Goal: Task Accomplishment & Management: Use online tool/utility

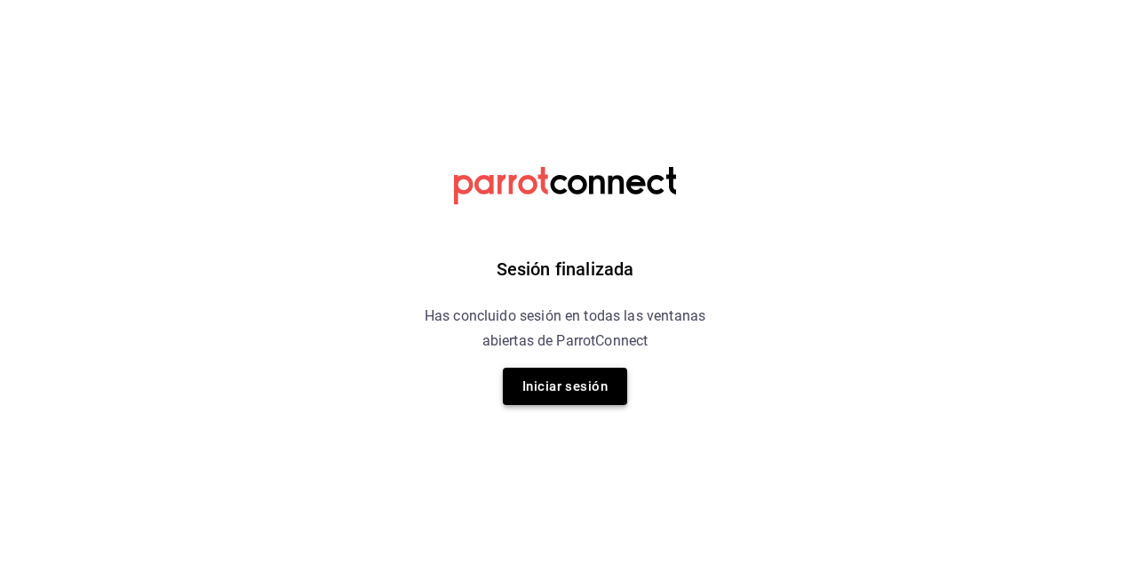
click at [577, 396] on button "Iniciar sesión" at bounding box center [565, 386] width 124 height 37
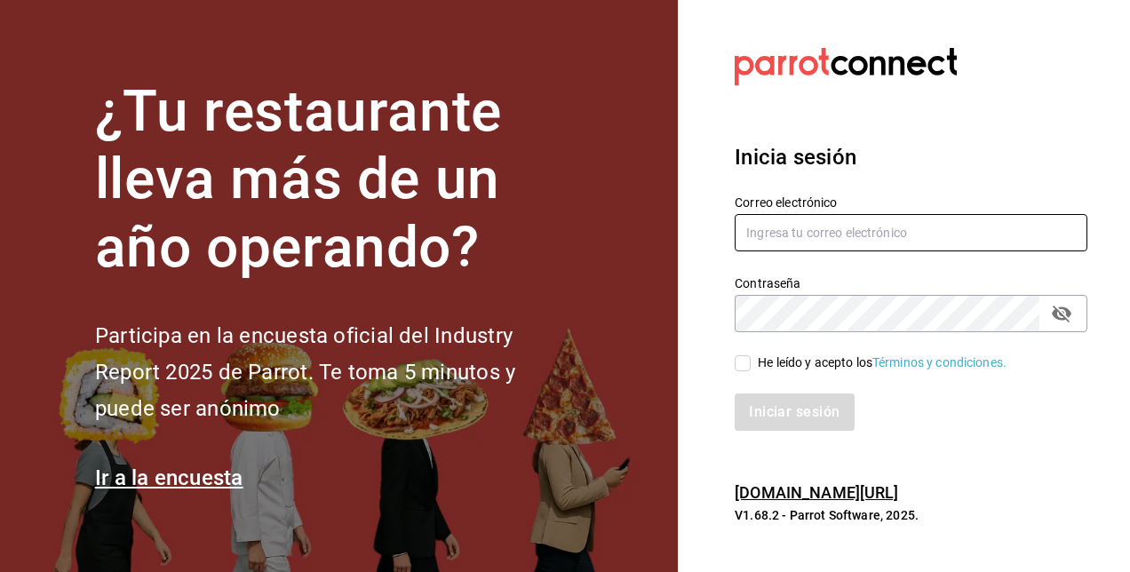
type input "[PERSON_NAME][EMAIL_ADDRESS][PERSON_NAME][DOMAIN_NAME]"
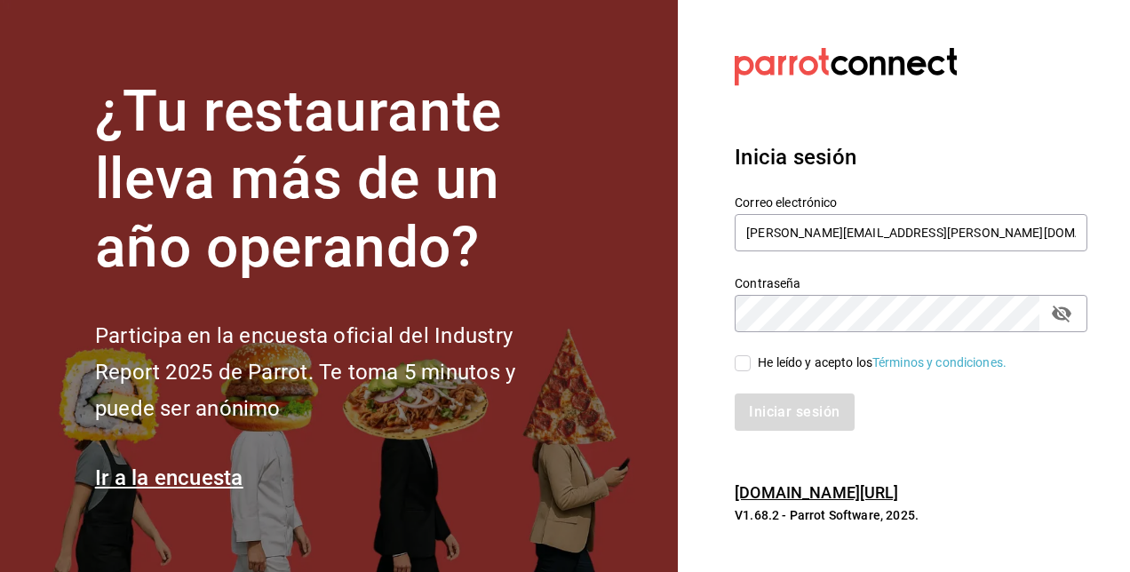
click at [739, 368] on input "He leído y acepto los Términos y condiciones." at bounding box center [743, 363] width 16 height 16
checkbox input "true"
click at [780, 403] on button "Iniciar sesión" at bounding box center [795, 412] width 121 height 37
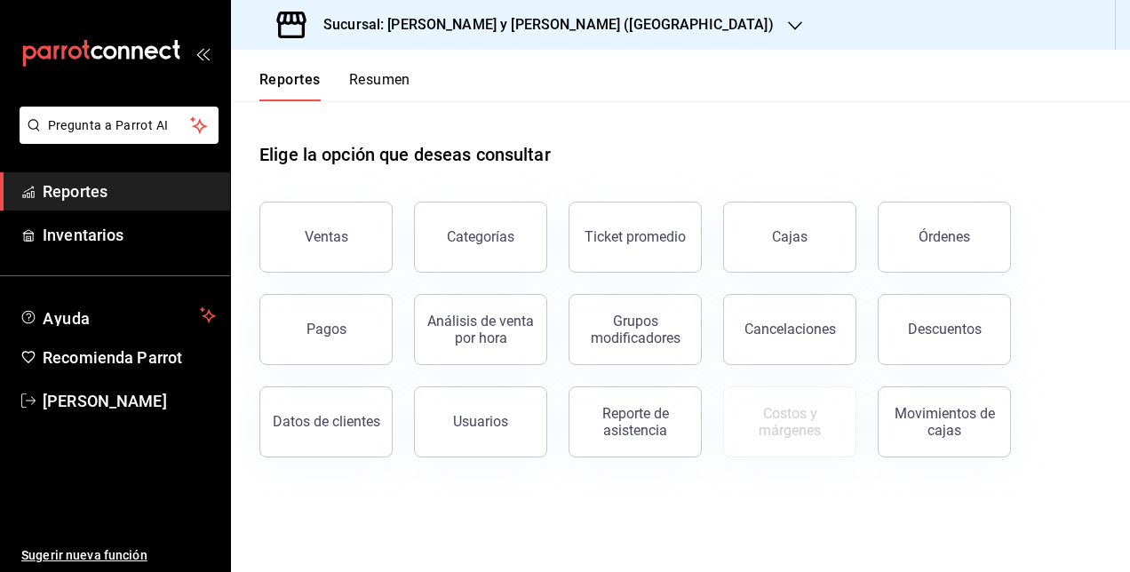
click at [460, 34] on h3 "Sucursal: [PERSON_NAME] y [PERSON_NAME] ([GEOGRAPHIC_DATA])" at bounding box center [541, 24] width 465 height 21
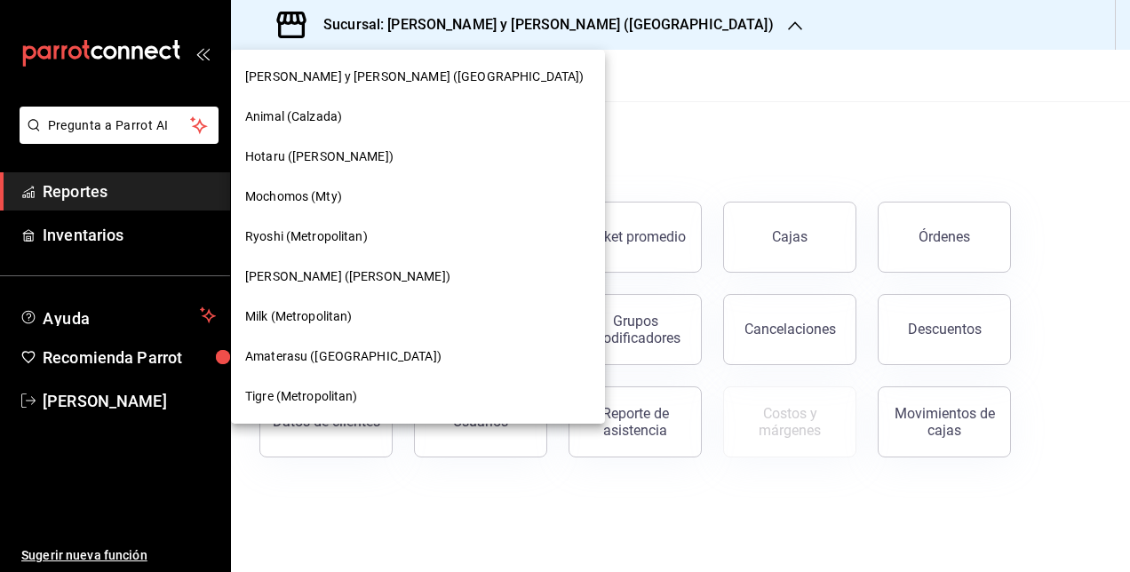
click at [327, 274] on span "[PERSON_NAME] ([PERSON_NAME])" at bounding box center [347, 276] width 205 height 19
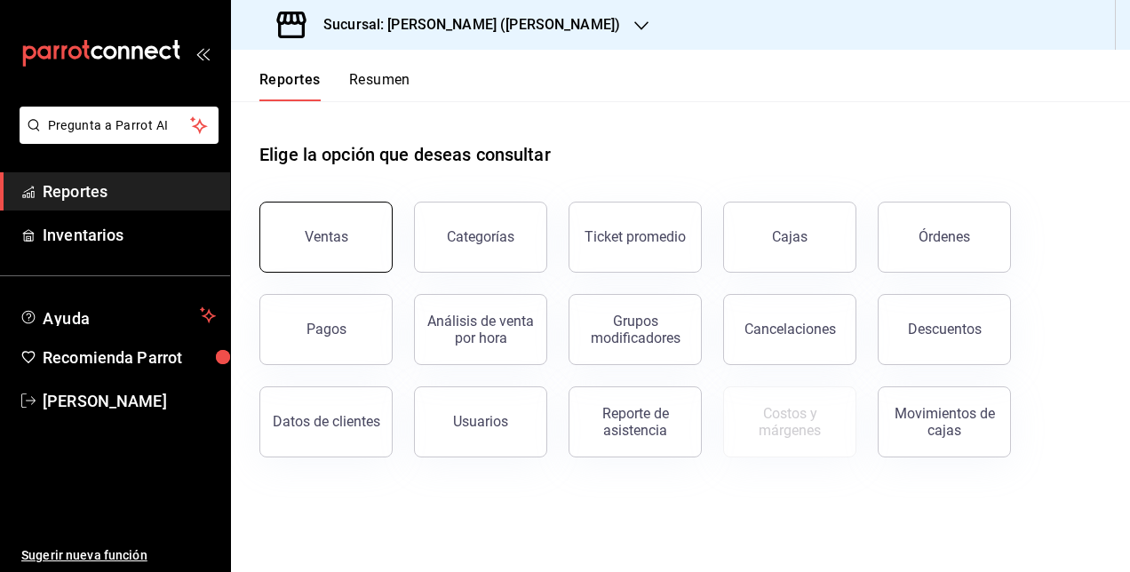
click at [370, 223] on button "Ventas" at bounding box center [325, 237] width 133 height 71
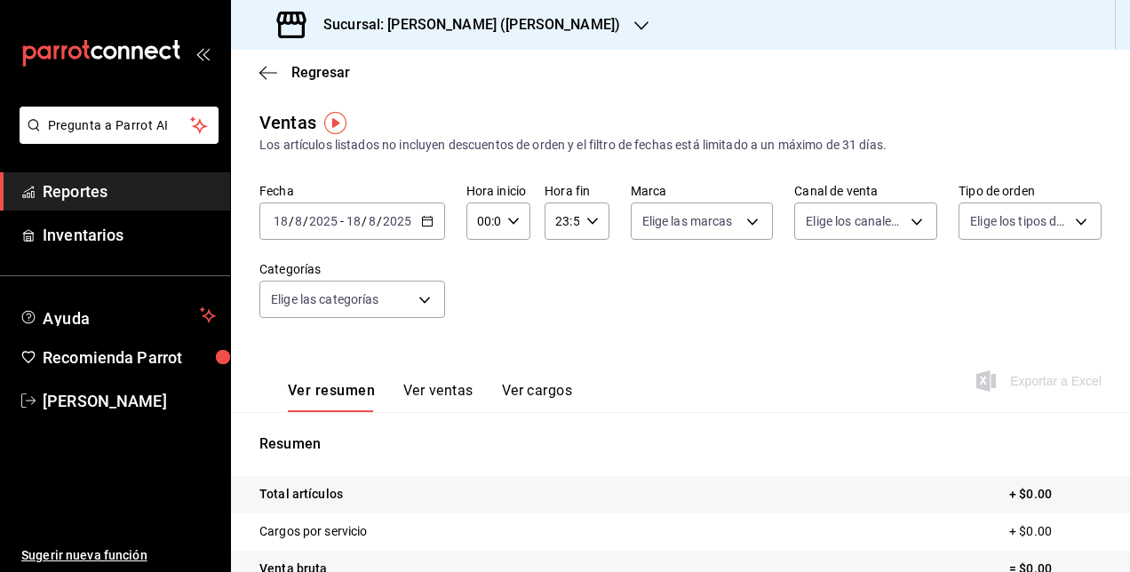
click at [392, 211] on div "[DATE] [DATE] - [DATE] [DATE]" at bounding box center [352, 221] width 186 height 37
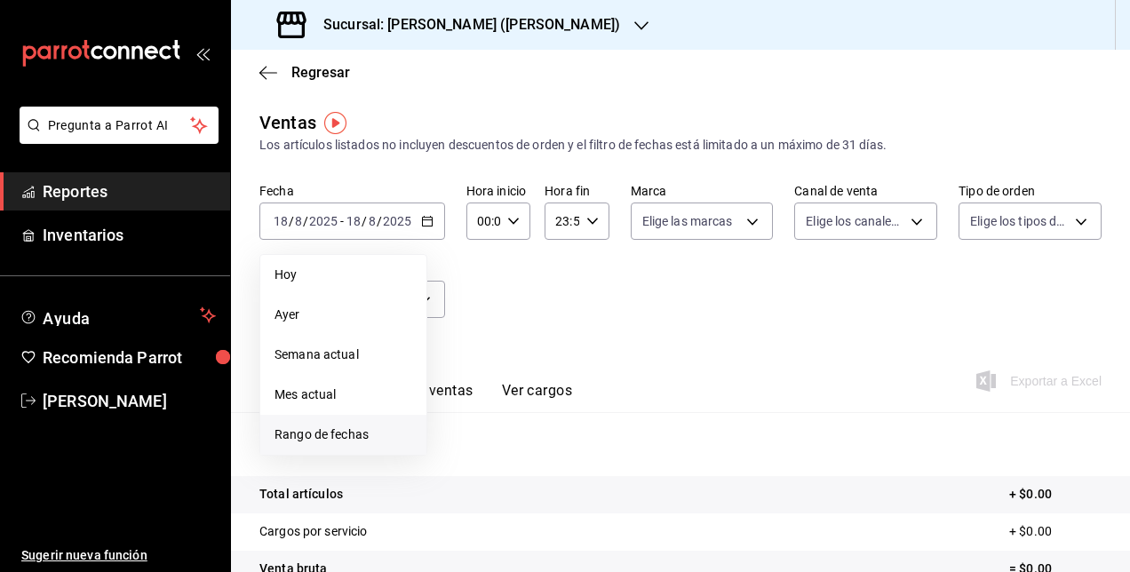
click at [316, 439] on span "Rango de fechas" at bounding box center [344, 435] width 138 height 19
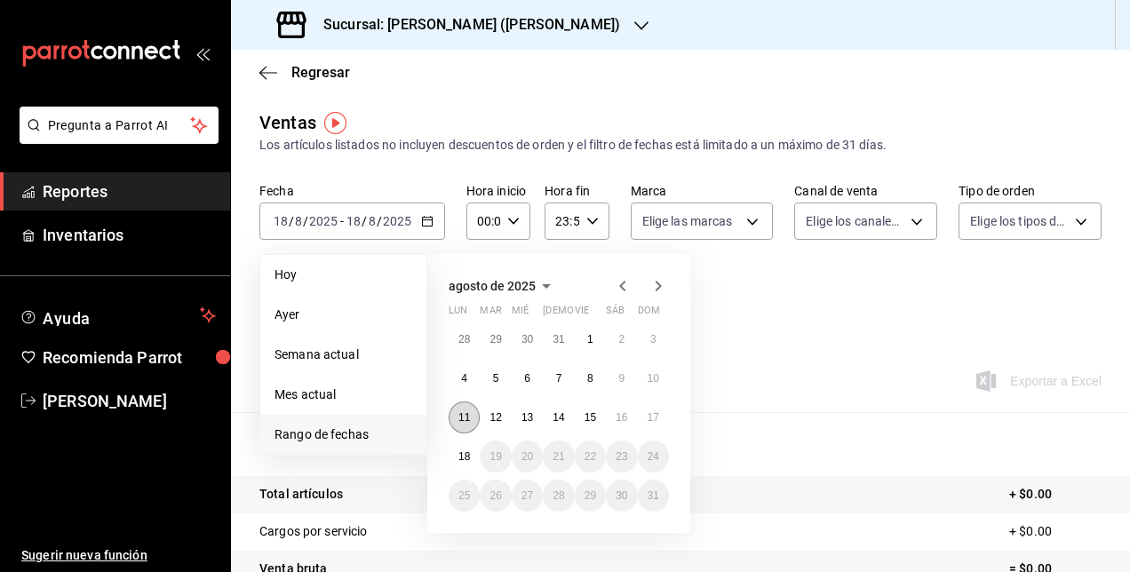
click at [461, 411] on abbr "11" at bounding box center [464, 417] width 12 height 12
click at [458, 452] on abbr "18" at bounding box center [464, 456] width 12 height 12
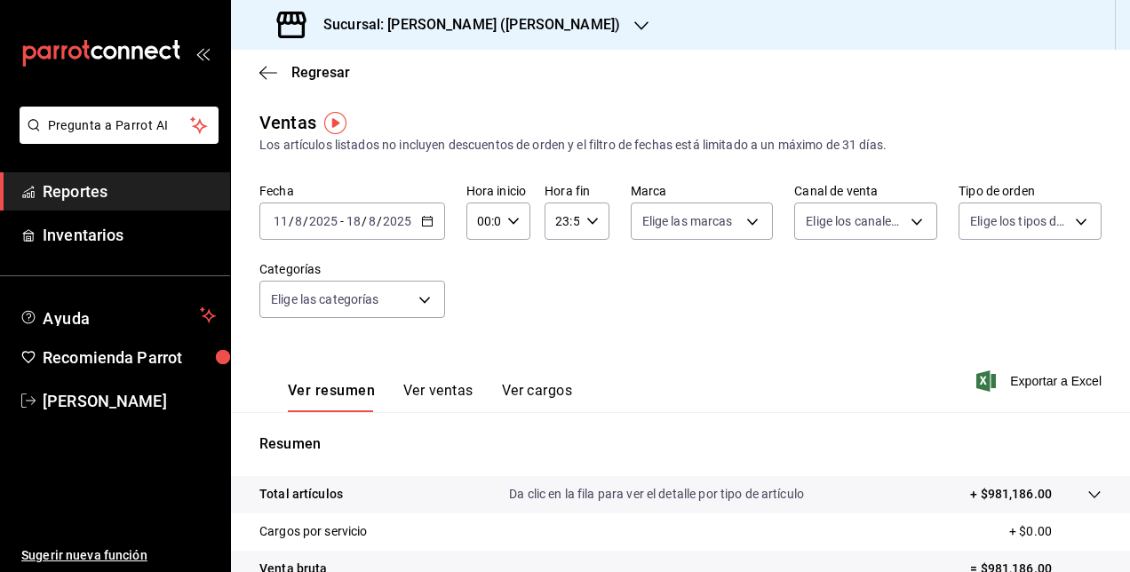
click at [507, 218] on icon "button" at bounding box center [513, 221] width 12 height 12
click at [488, 305] on button "05" at bounding box center [480, 304] width 25 height 36
type input "05:00"
click at [581, 219] on div at bounding box center [565, 286] width 1130 height 572
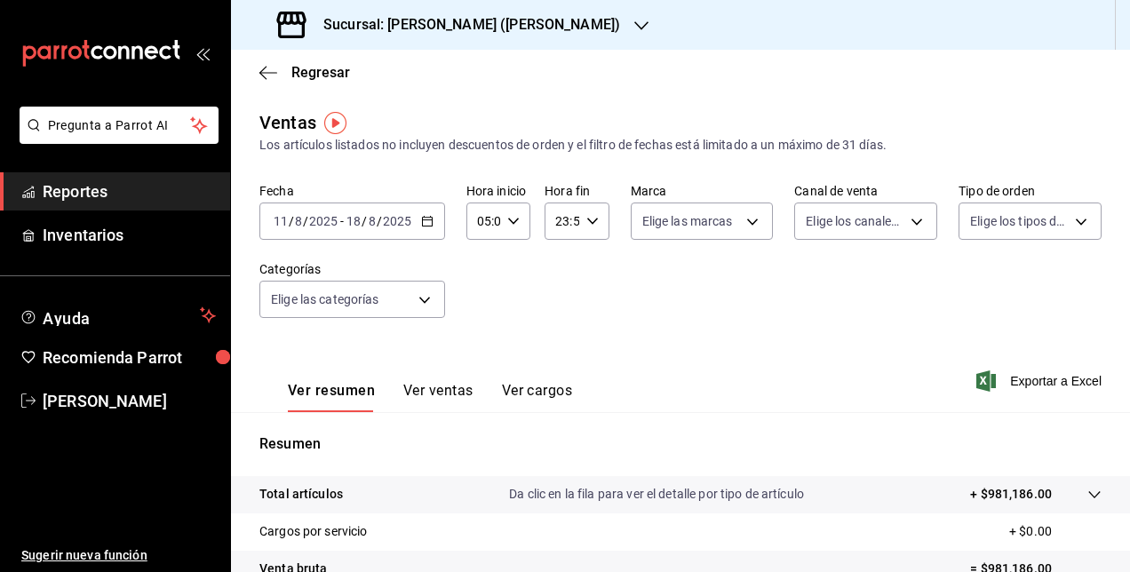
click at [586, 219] on icon "button" at bounding box center [592, 221] width 12 height 12
click at [556, 313] on span "05" at bounding box center [558, 314] width 4 height 14
click at [597, 264] on button "00" at bounding box center [590, 267] width 25 height 36
type input "05:00"
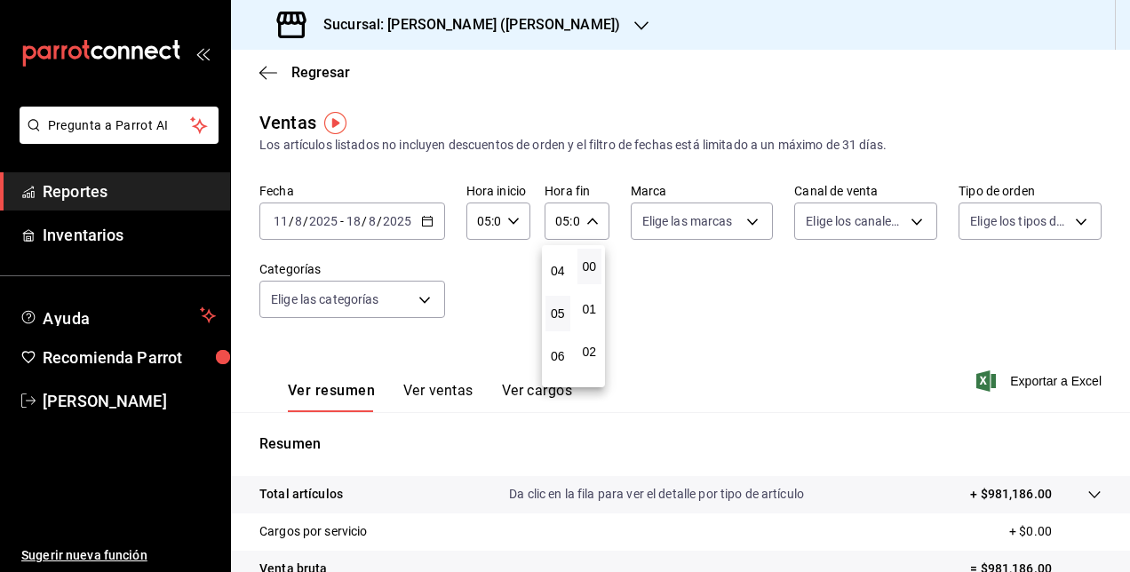
click at [715, 288] on div at bounding box center [565, 286] width 1130 height 572
click at [714, 199] on div "Elige las marcas" at bounding box center [702, 217] width 143 height 44
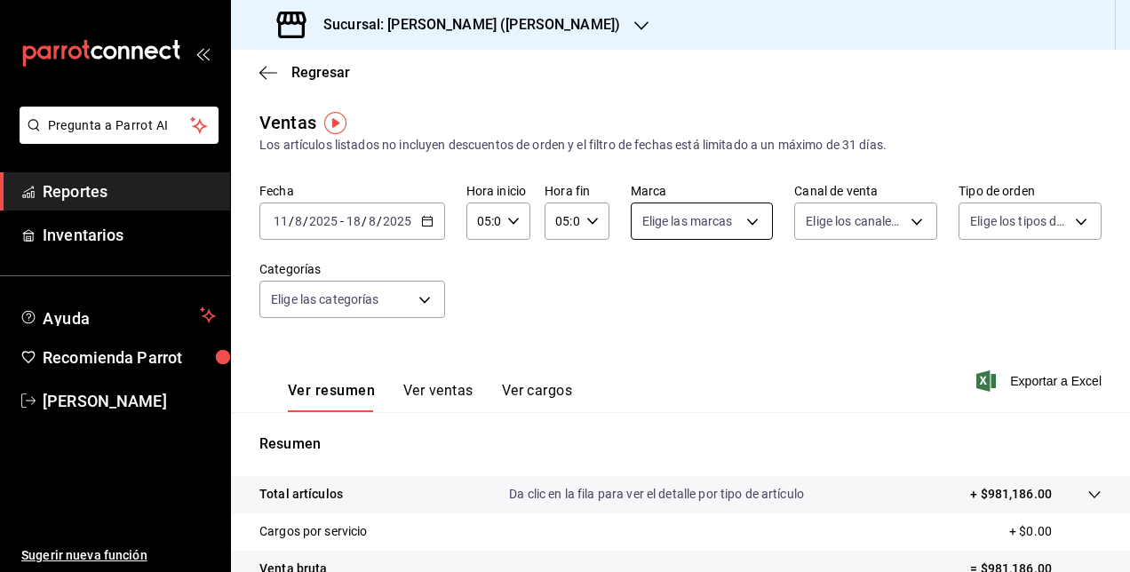
click at [714, 204] on body "Pregunta a Parrot AI Reportes Inventarios Ayuda Recomienda Parrot [PERSON_NAME]…" at bounding box center [565, 286] width 1130 height 572
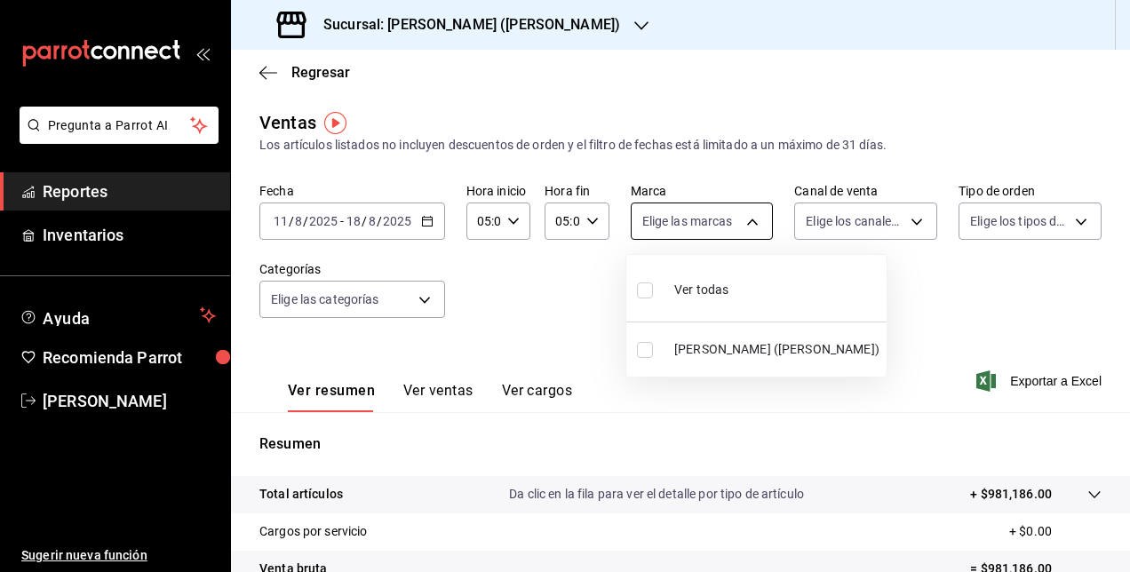
click at [714, 204] on div at bounding box center [565, 286] width 1130 height 572
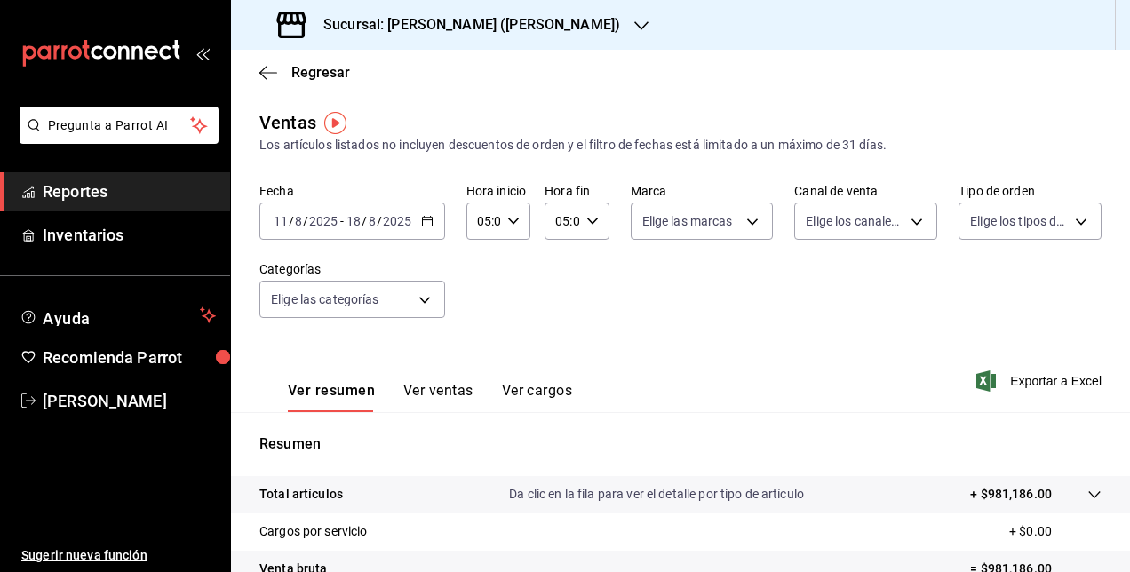
click at [547, 268] on div "Fecha [DATE] [DATE] - [DATE] [DATE] Hora inicio 05:00 Hora inicio Hora fin 05:0…" at bounding box center [680, 261] width 842 height 156
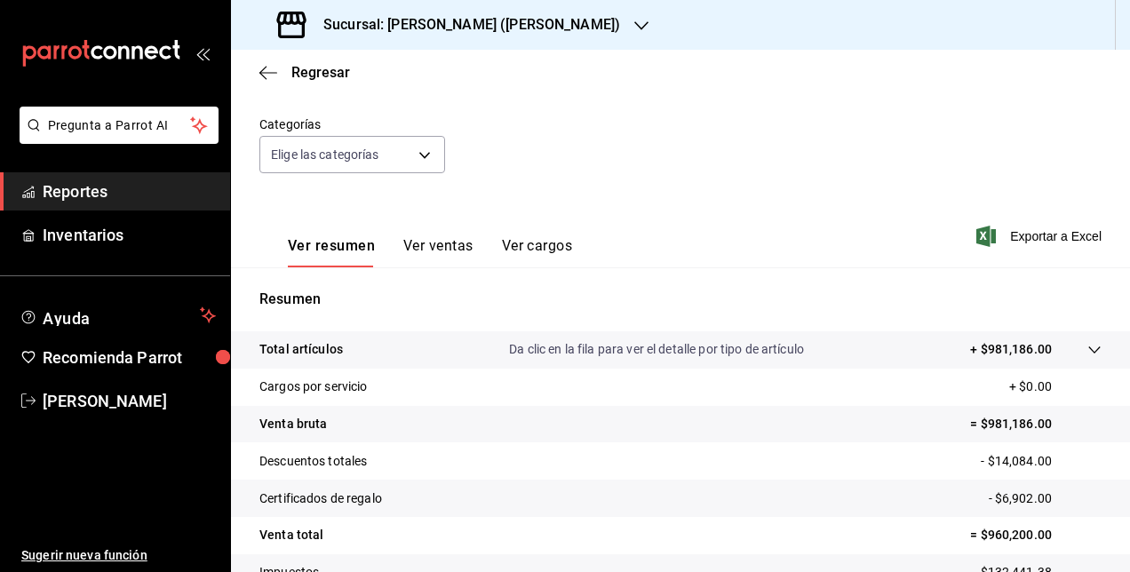
scroll to position [279, 0]
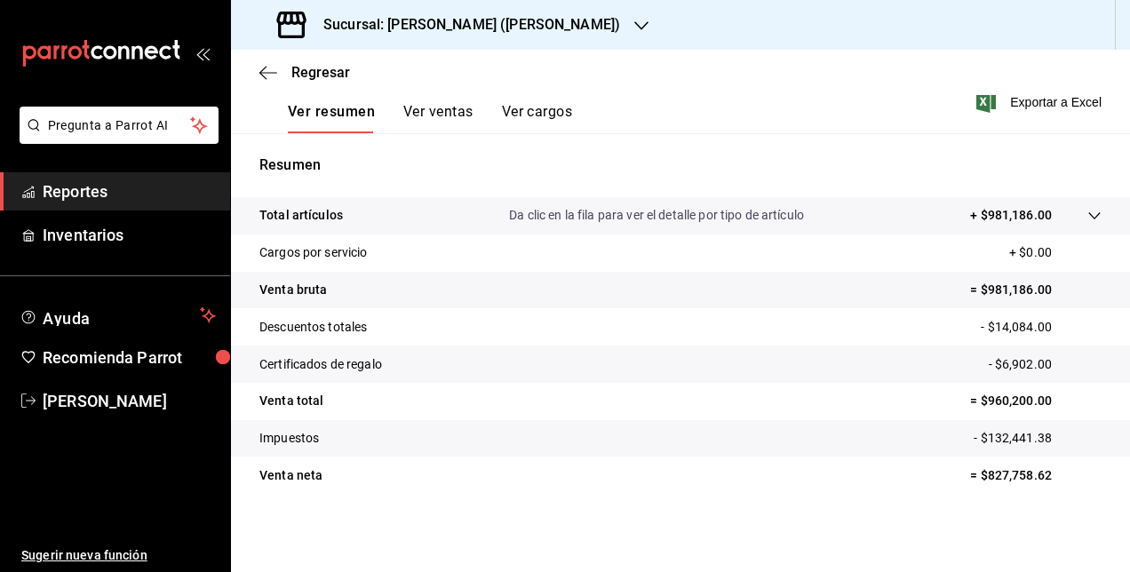
click at [391, 27] on h3 "Sucursal: [PERSON_NAME] ([PERSON_NAME])" at bounding box center [464, 24] width 311 height 21
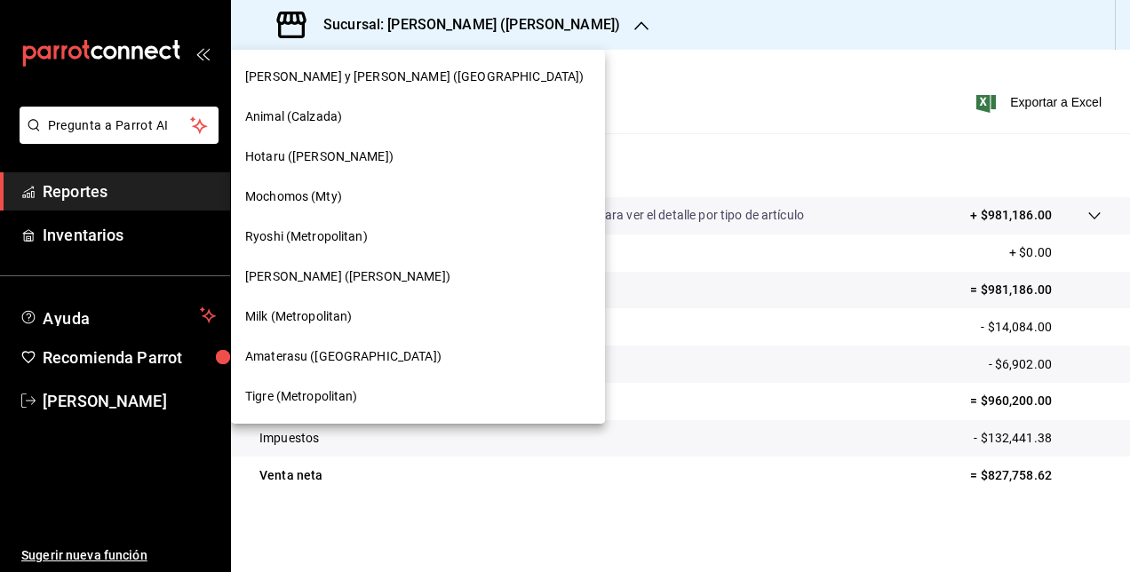
click at [307, 366] on div "Amaterasu ([GEOGRAPHIC_DATA])" at bounding box center [418, 357] width 374 height 40
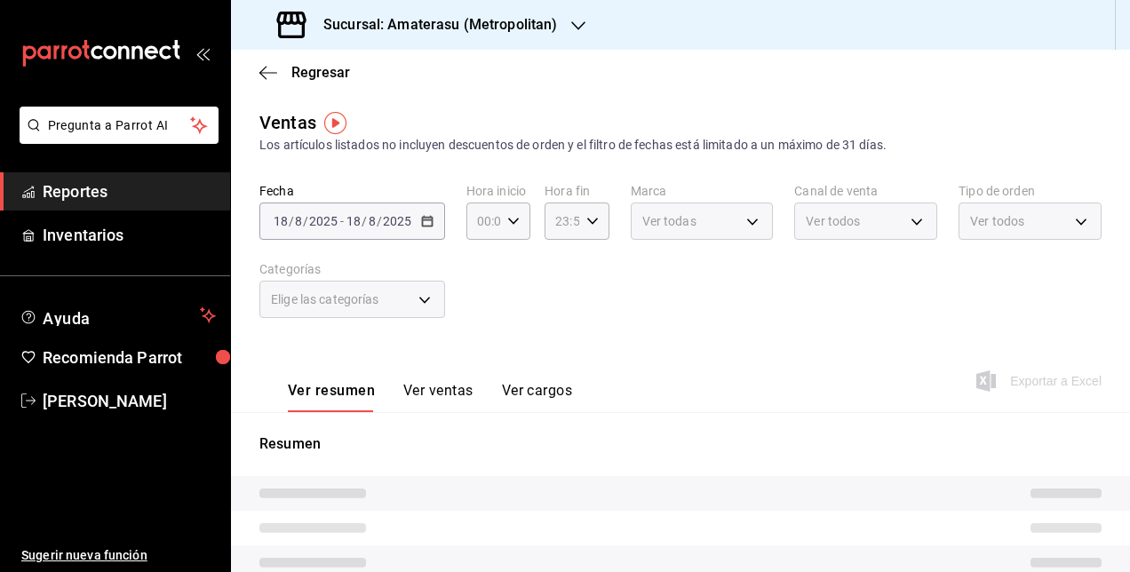
type input "05:00"
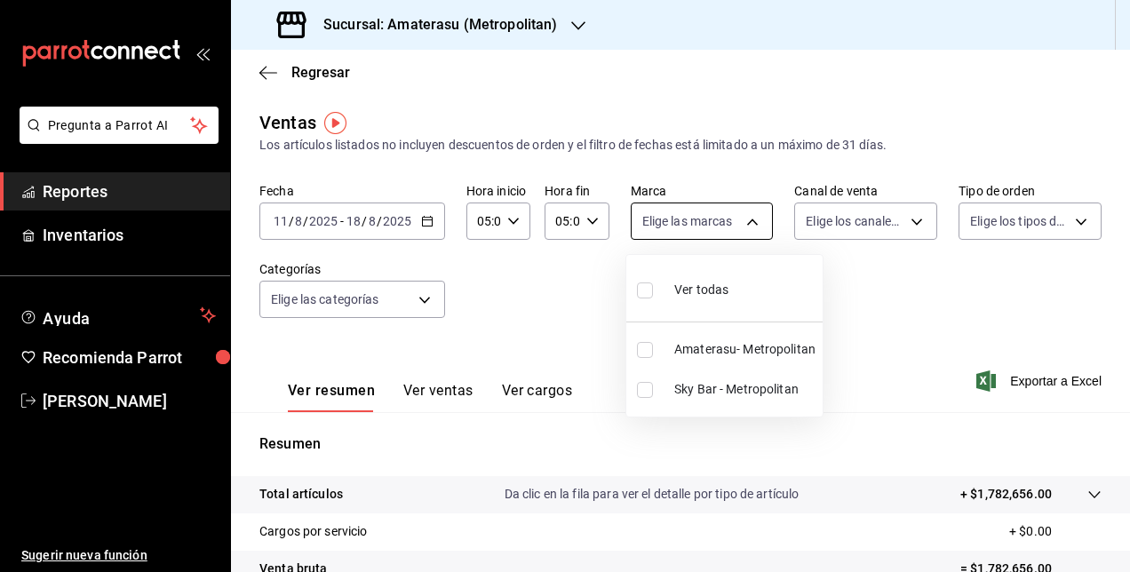
click at [728, 225] on body "Pregunta a Parrot AI Reportes Inventarios Ayuda Recomienda Parrot [PERSON_NAME]…" at bounding box center [565, 286] width 1130 height 572
click at [673, 350] on li "Amaterasu- Metropolitan" at bounding box center [724, 350] width 196 height 40
type input "e4cd7fcb-d45b-43ae-a99f-ad4ccfcd9032"
checkbox input "true"
click at [426, 219] on div at bounding box center [565, 286] width 1130 height 572
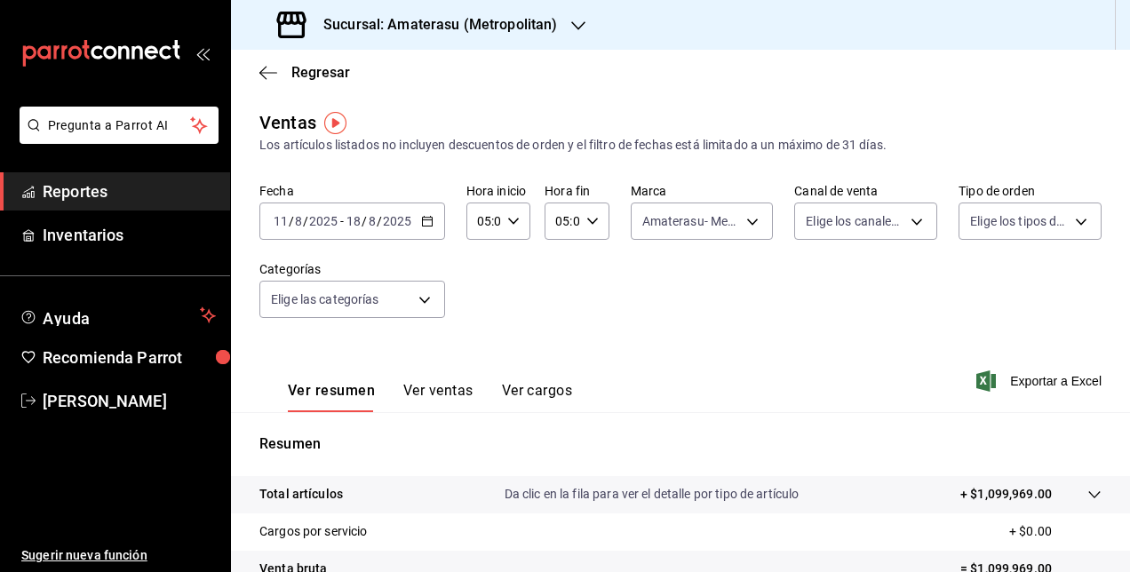
click at [426, 219] on icon "button" at bounding box center [427, 221] width 12 height 12
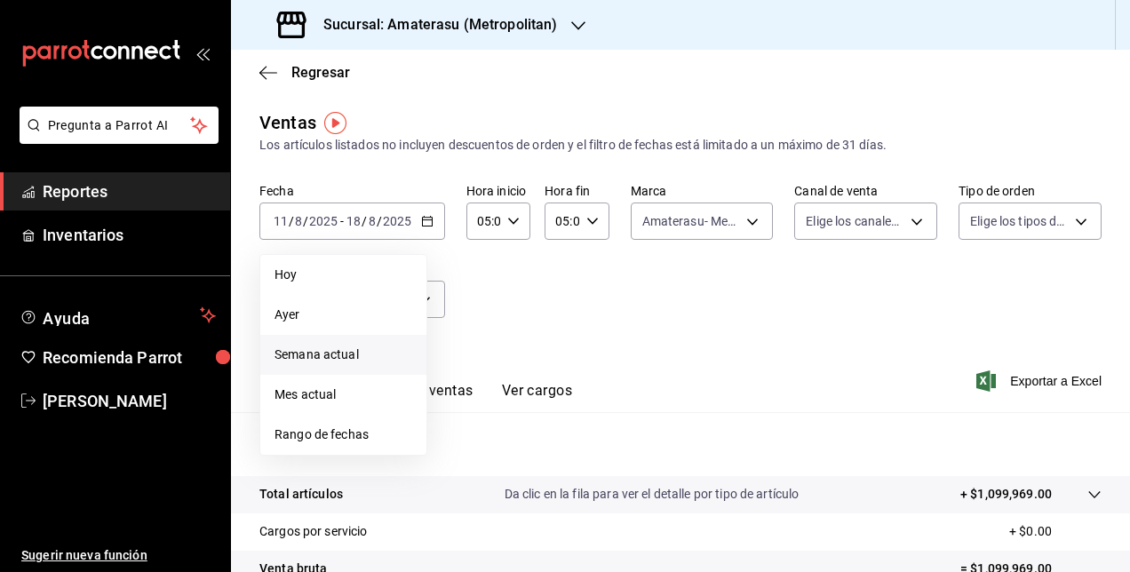
click at [347, 356] on span "Semana actual" at bounding box center [344, 355] width 138 height 19
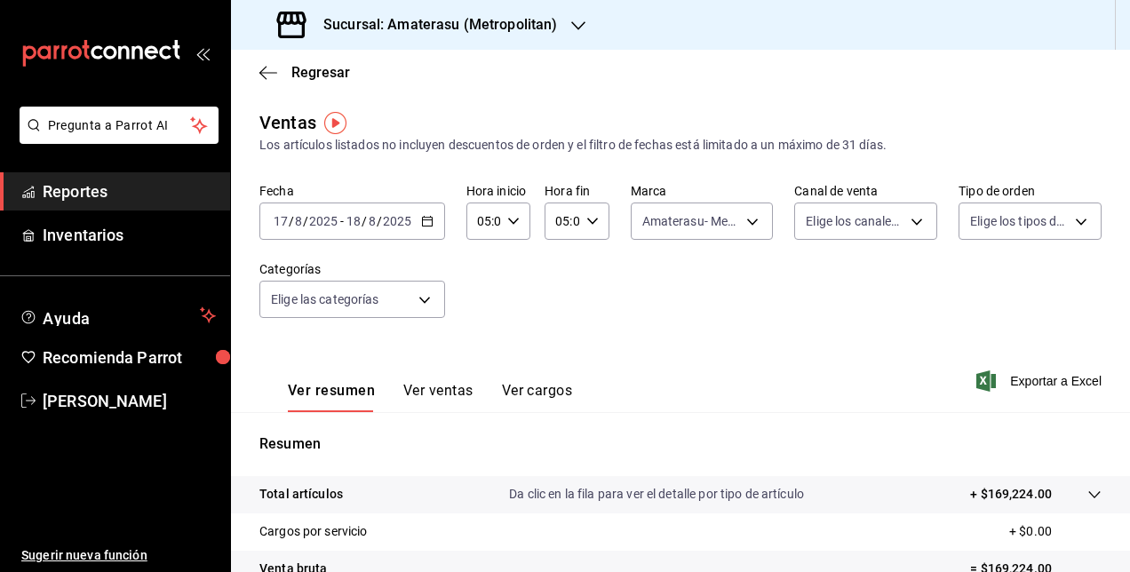
click at [425, 219] on icon "button" at bounding box center [427, 221] width 12 height 12
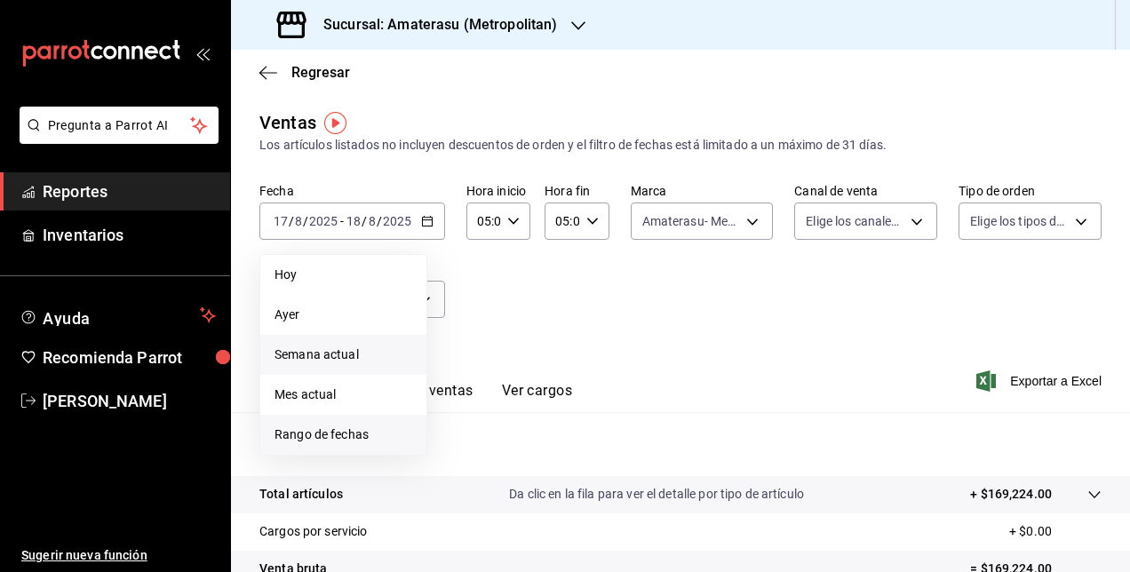
click at [347, 437] on span "Rango de fechas" at bounding box center [344, 435] width 138 height 19
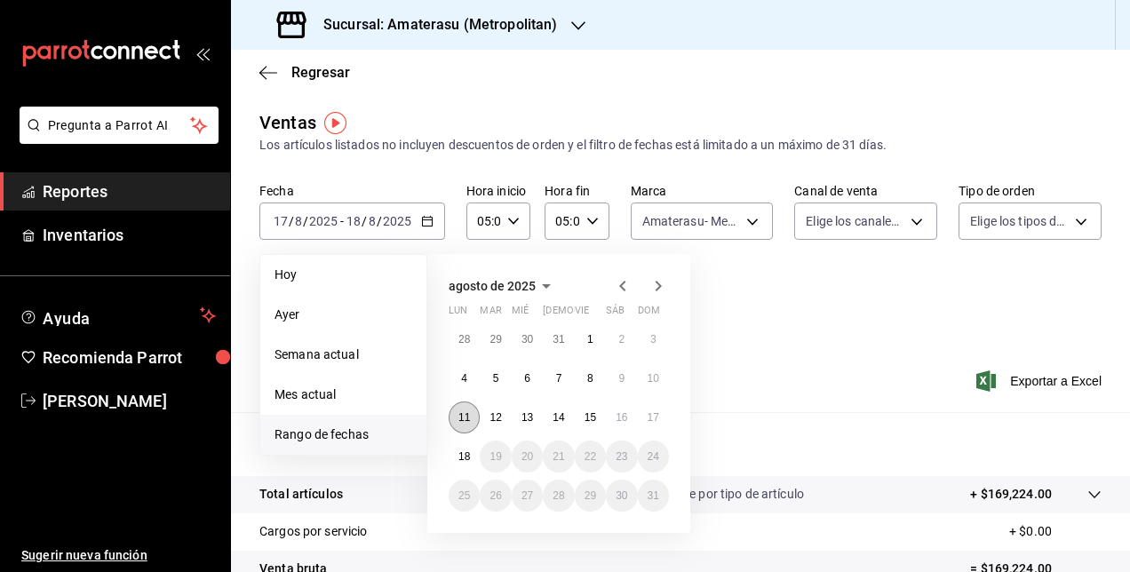
click at [466, 427] on button "11" at bounding box center [464, 418] width 31 height 32
click at [462, 466] on button "18" at bounding box center [464, 457] width 31 height 32
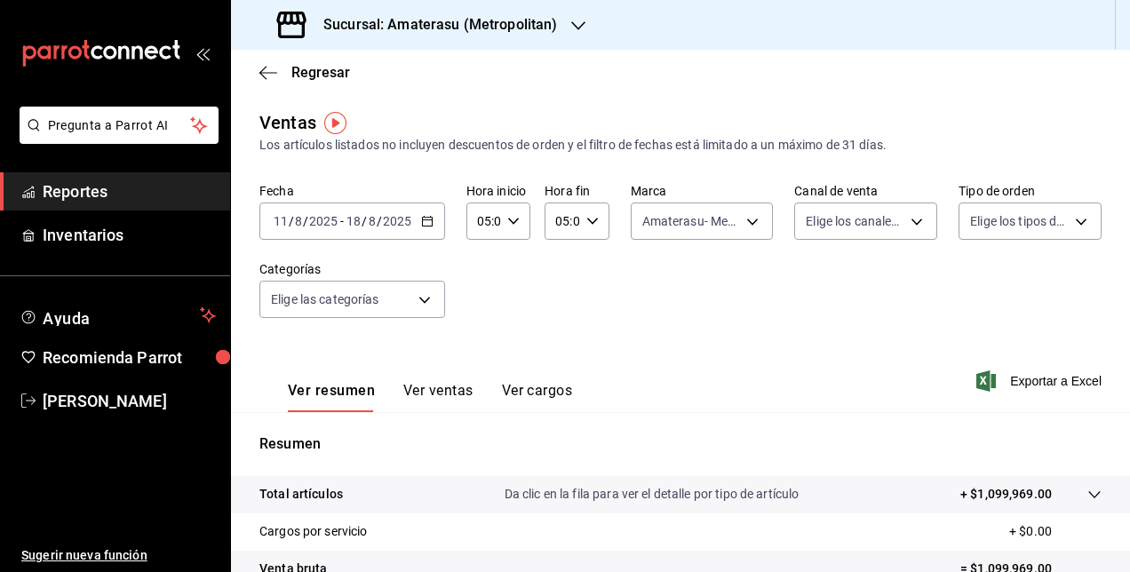
click at [1051, 370] on div "Ver resumen Ver ventas Ver cargos Exportar a Excel" at bounding box center [680, 375] width 899 height 73
click at [1039, 377] on span "Exportar a Excel" at bounding box center [1041, 380] width 122 height 21
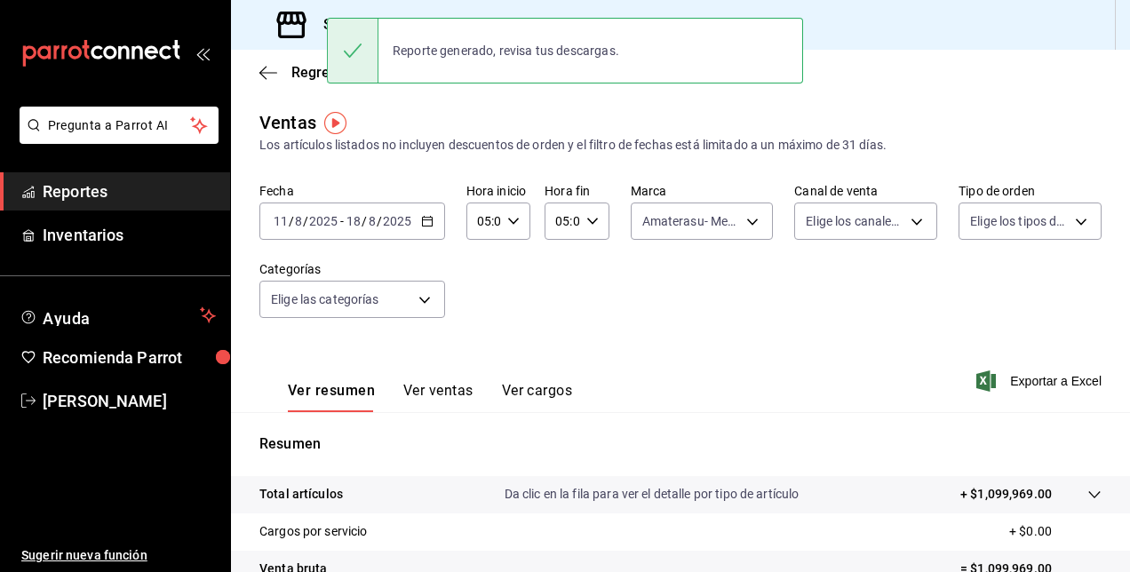
click at [1073, 120] on div "Ventas Los artículos listados no incluyen descuentos de orden y el filtro de fe…" at bounding box center [680, 131] width 842 height 45
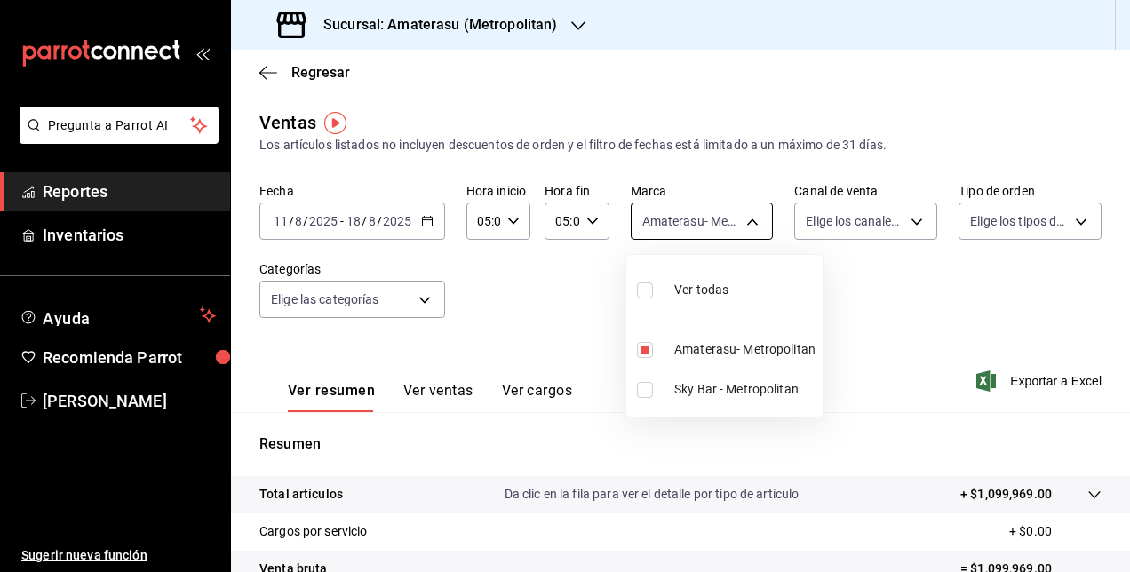
click at [720, 227] on body "Pregunta a Parrot AI Reportes Inventarios Ayuda Recomienda Parrot [PERSON_NAME]…" at bounding box center [565, 286] width 1130 height 572
click at [647, 386] on input "checkbox" at bounding box center [645, 390] width 16 height 16
checkbox input "true"
type input "e4cd7fcb-d45b-43ae-a99f-ad4ccfcd9032,f3afaab8-8c3d-4e49-a299-af9bdf6027b2"
checkbox input "true"
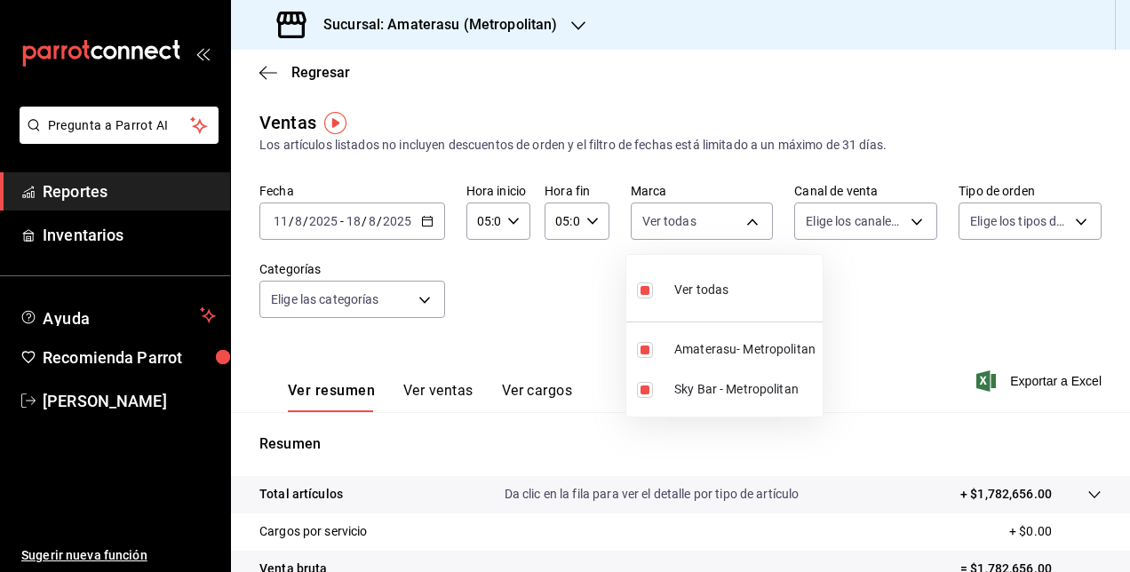
click at [1050, 392] on div at bounding box center [565, 286] width 1130 height 572
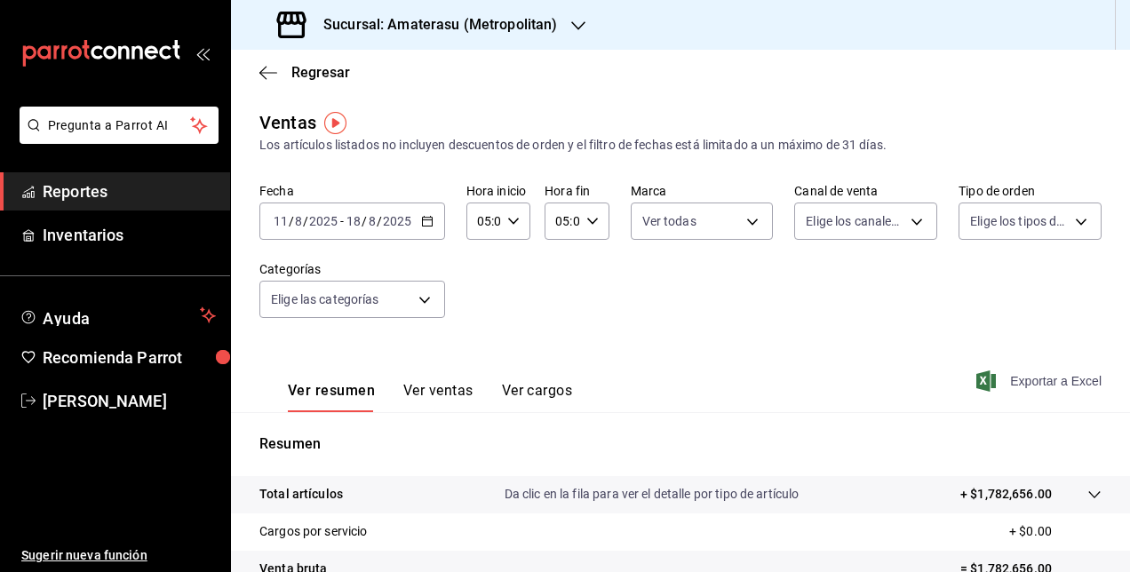
click at [1027, 378] on span "Exportar a Excel" at bounding box center [1041, 380] width 122 height 21
